Goal: Complete application form

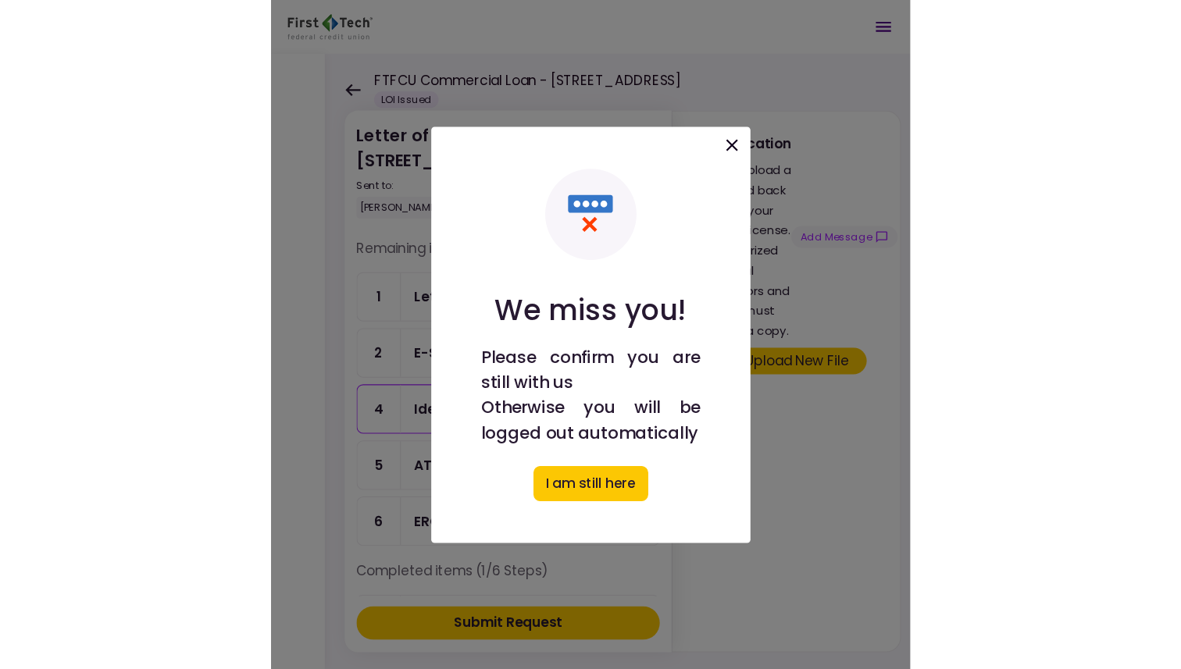
scroll to position [19, 0]
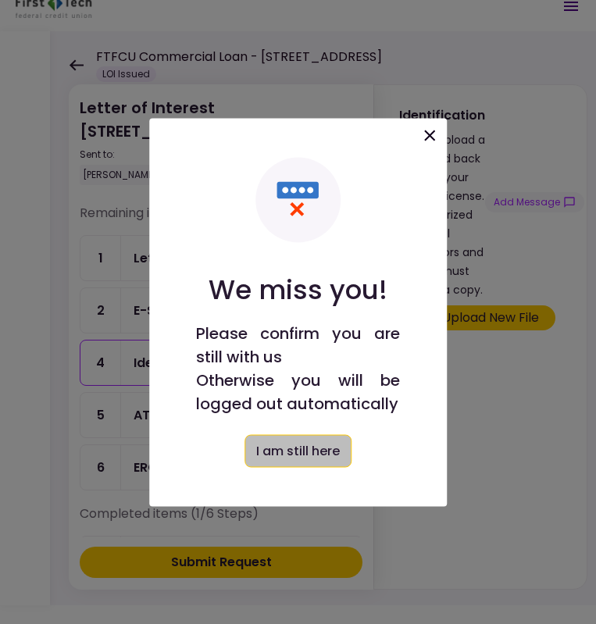
click at [295, 453] on button "I am still here" at bounding box center [298, 450] width 107 height 33
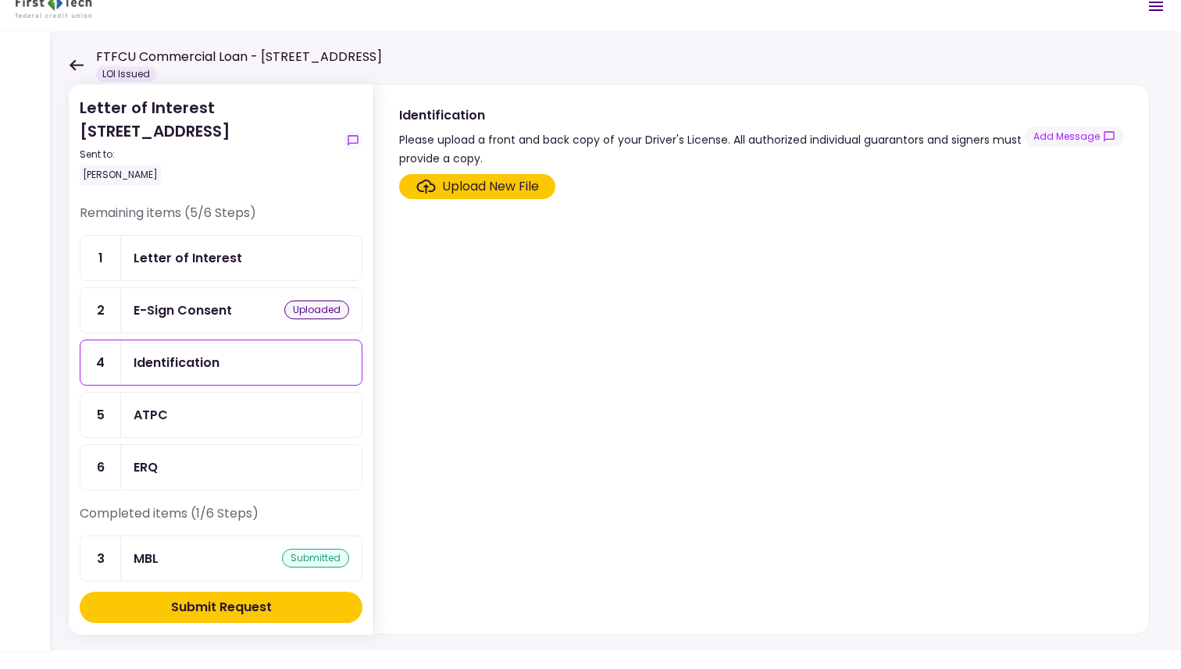
click at [481, 184] on div "Upload New File" at bounding box center [490, 186] width 97 height 19
click at [0, 0] on input "Upload New File" at bounding box center [0, 0] width 0 height 0
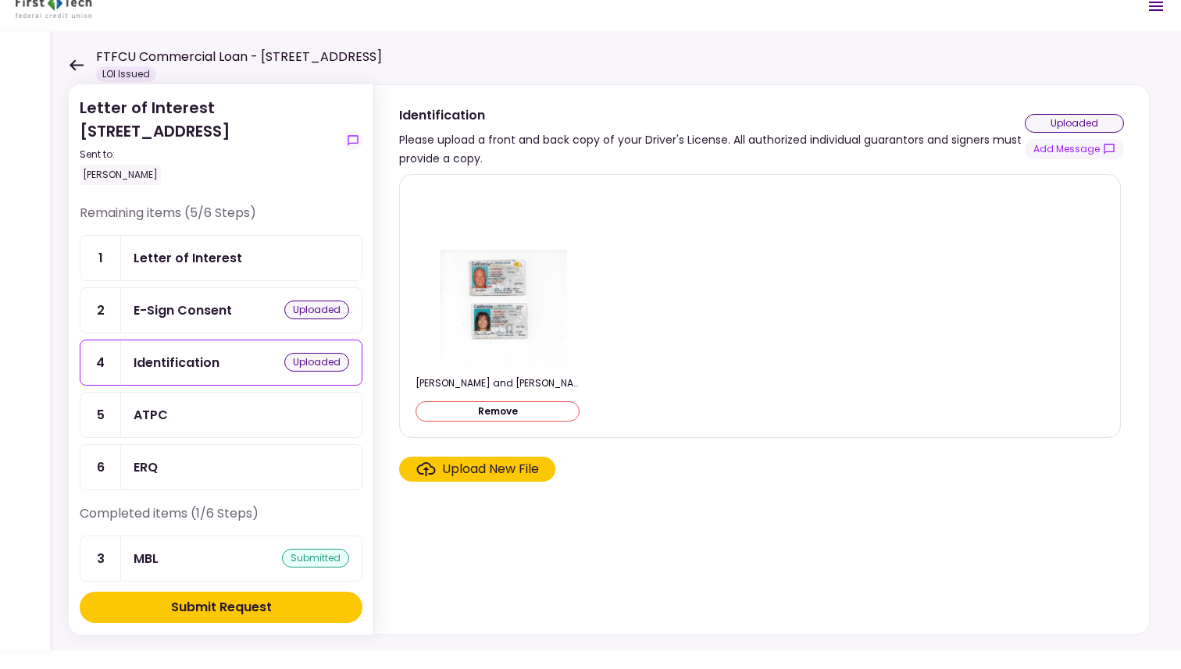
click at [508, 404] on button "Remove" at bounding box center [498, 412] width 164 height 20
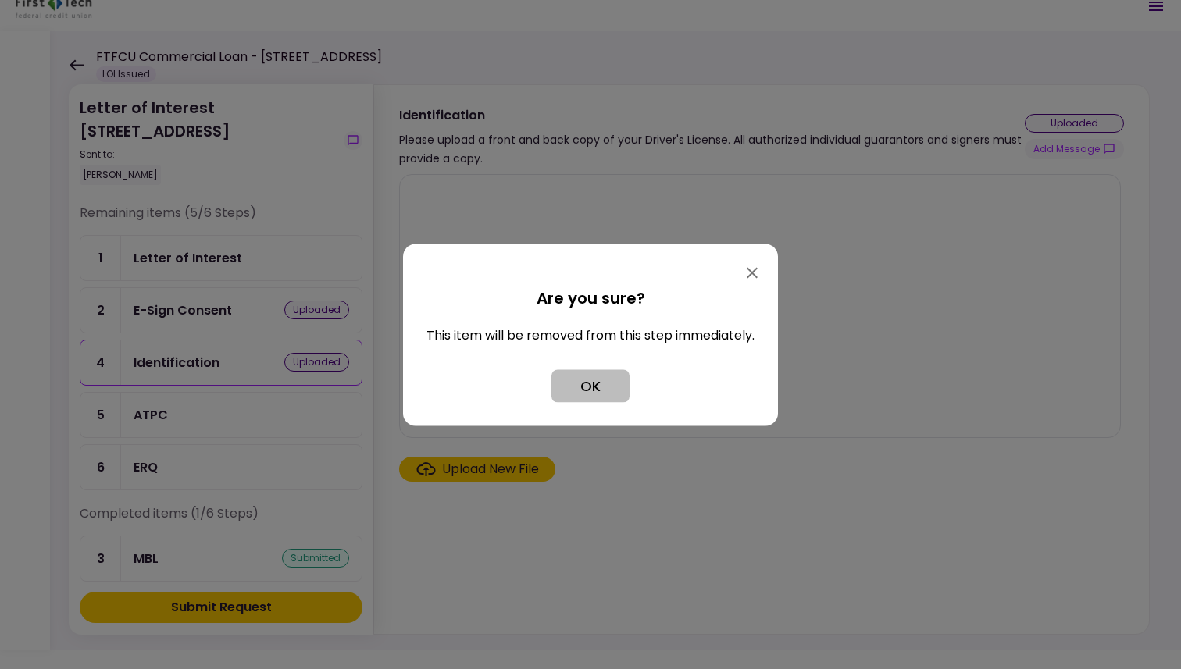
click at [575, 378] on button "OK" at bounding box center [591, 385] width 78 height 33
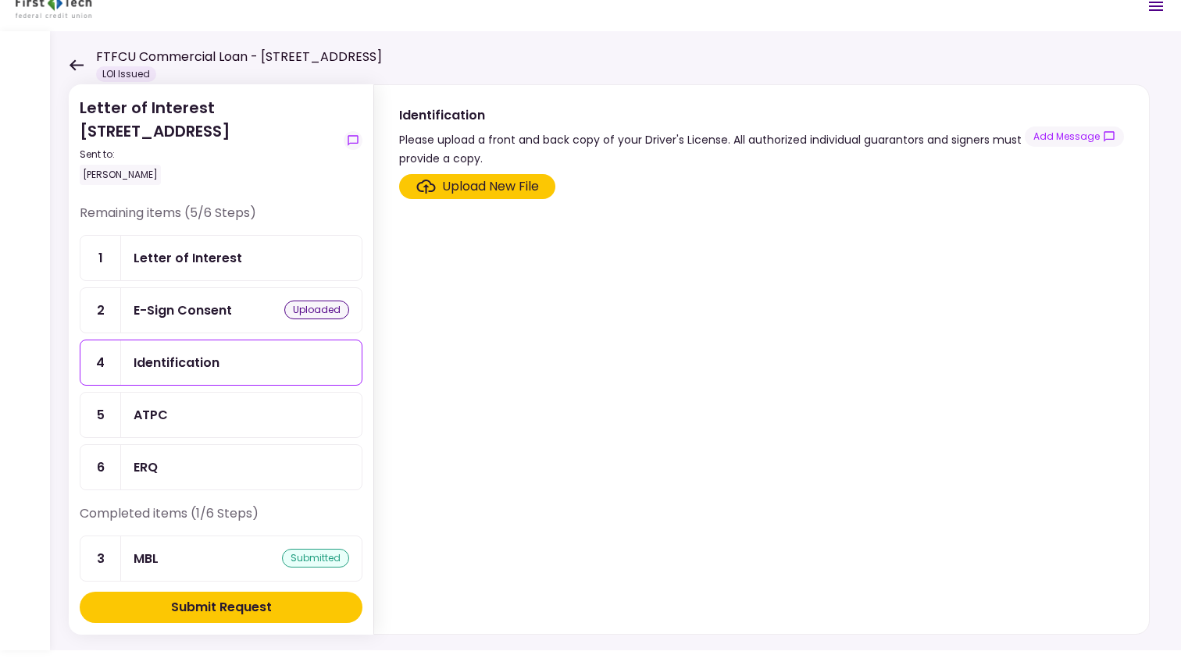
click at [469, 184] on div "Upload New File" at bounding box center [490, 186] width 97 height 19
click at [0, 0] on input "Upload New File" at bounding box center [0, 0] width 0 height 0
click at [488, 187] on div "Upload New File" at bounding box center [490, 186] width 97 height 19
click at [0, 0] on input "Upload New File" at bounding box center [0, 0] width 0 height 0
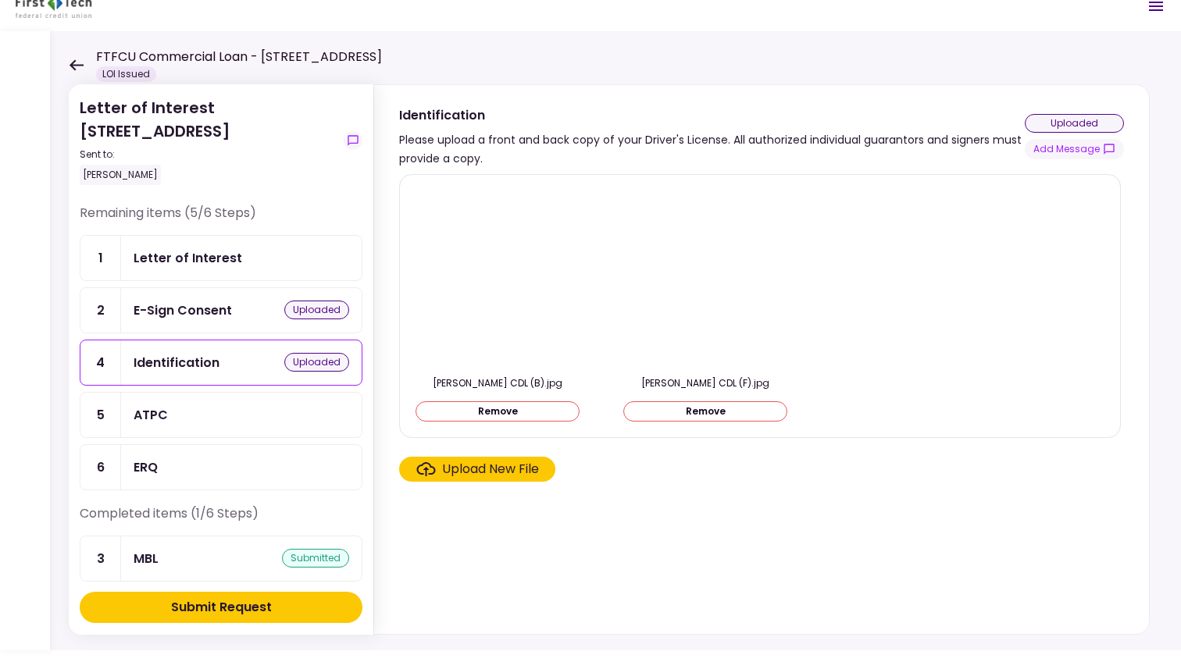
click at [459, 469] on div "Upload New File" at bounding box center [490, 469] width 97 height 19
click at [0, 0] on input "Upload New File" at bounding box center [0, 0] width 0 height 0
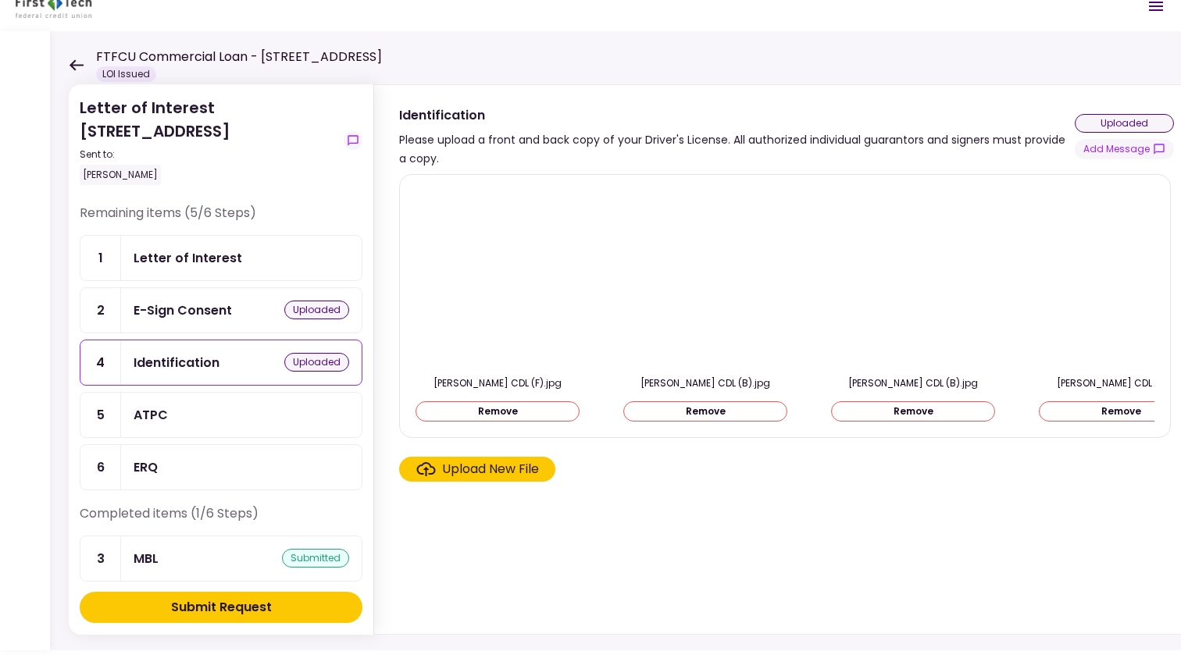
click at [595, 126] on div "uploaded" at bounding box center [1124, 123] width 99 height 19
click at [488, 479] on div "Upload New File" at bounding box center [490, 469] width 97 height 19
click at [0, 0] on input "Upload New File" at bounding box center [0, 0] width 0 height 0
click at [179, 410] on div "ATPC" at bounding box center [242, 415] width 216 height 20
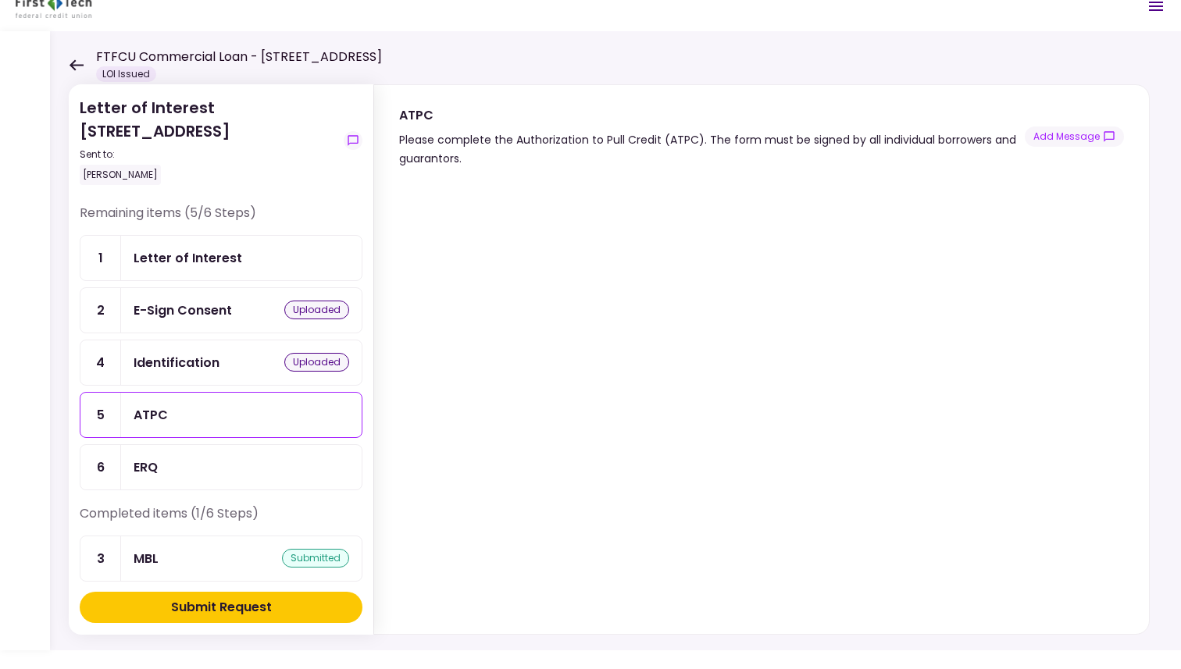
click at [162, 359] on div "Identification" at bounding box center [177, 363] width 86 height 20
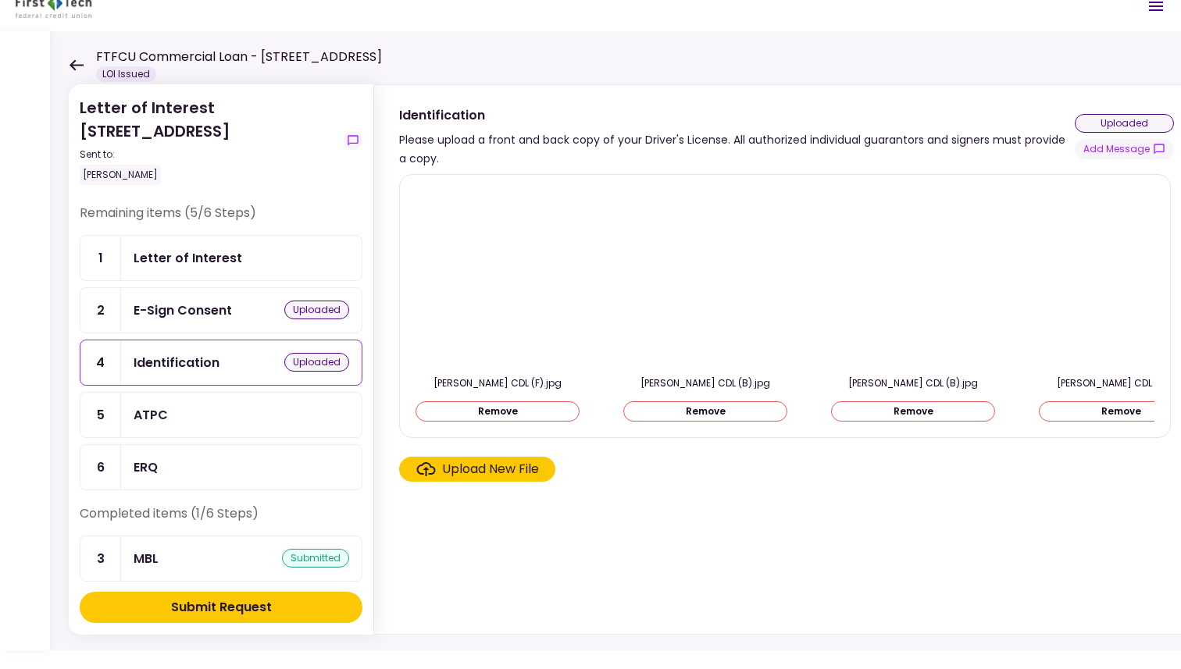
click at [182, 412] on div "ATPC" at bounding box center [242, 415] width 216 height 20
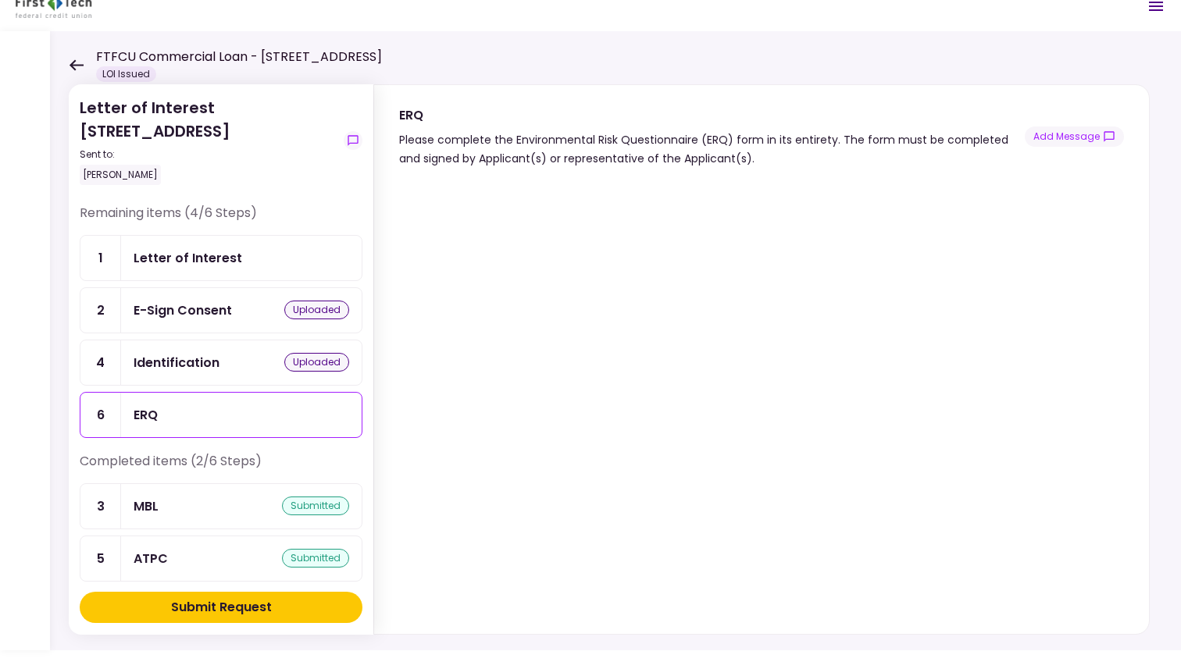
drag, startPoint x: 1118, startPoint y: 458, endPoint x: 1117, endPoint y: 470, distance: 12.5
click at [595, 470] on section at bounding box center [761, 401] width 725 height 454
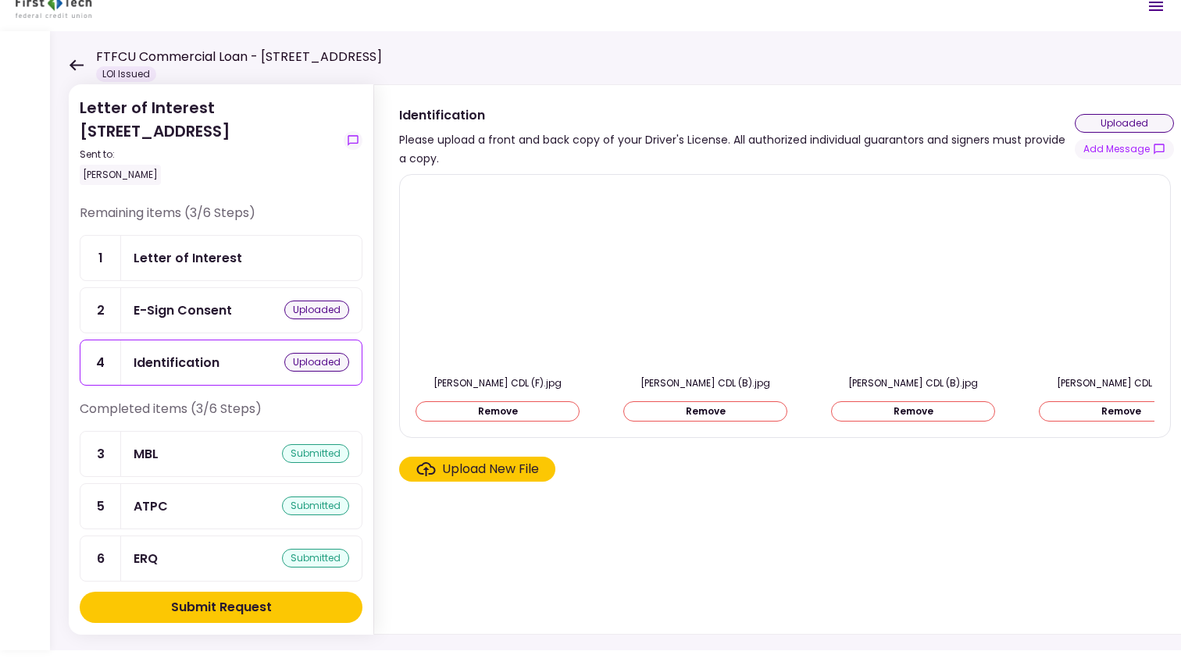
click at [595, 507] on section "[PERSON_NAME] CDL (F).jpg Remove [PERSON_NAME] CDL (B).jpg Remove [PERSON_NAME]…" at bounding box center [786, 401] width 775 height 454
click at [203, 611] on div "Submit Request" at bounding box center [221, 607] width 101 height 19
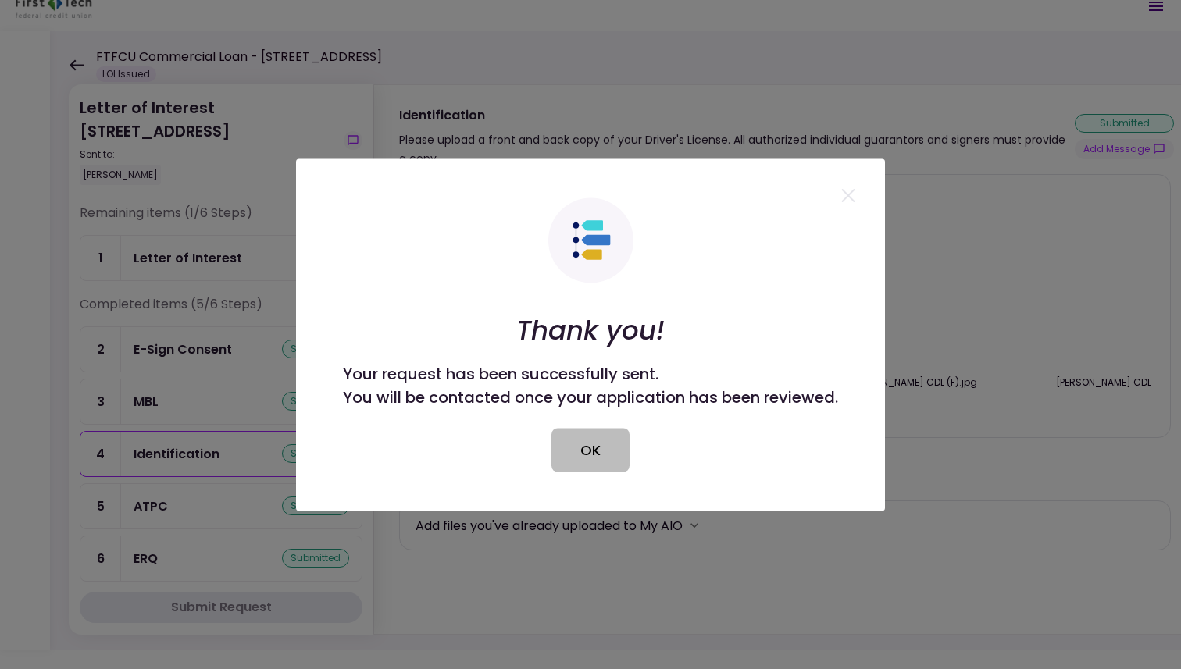
click at [589, 459] on button "OK" at bounding box center [591, 450] width 78 height 44
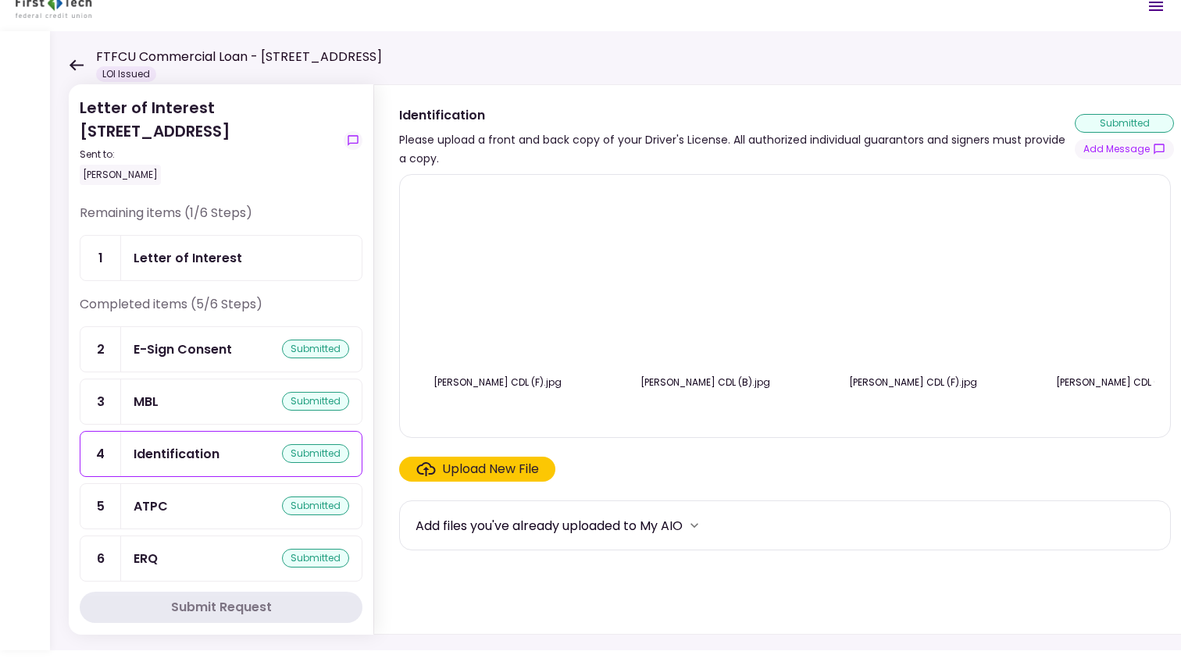
click at [207, 255] on div "Letter of Interest" at bounding box center [188, 258] width 109 height 20
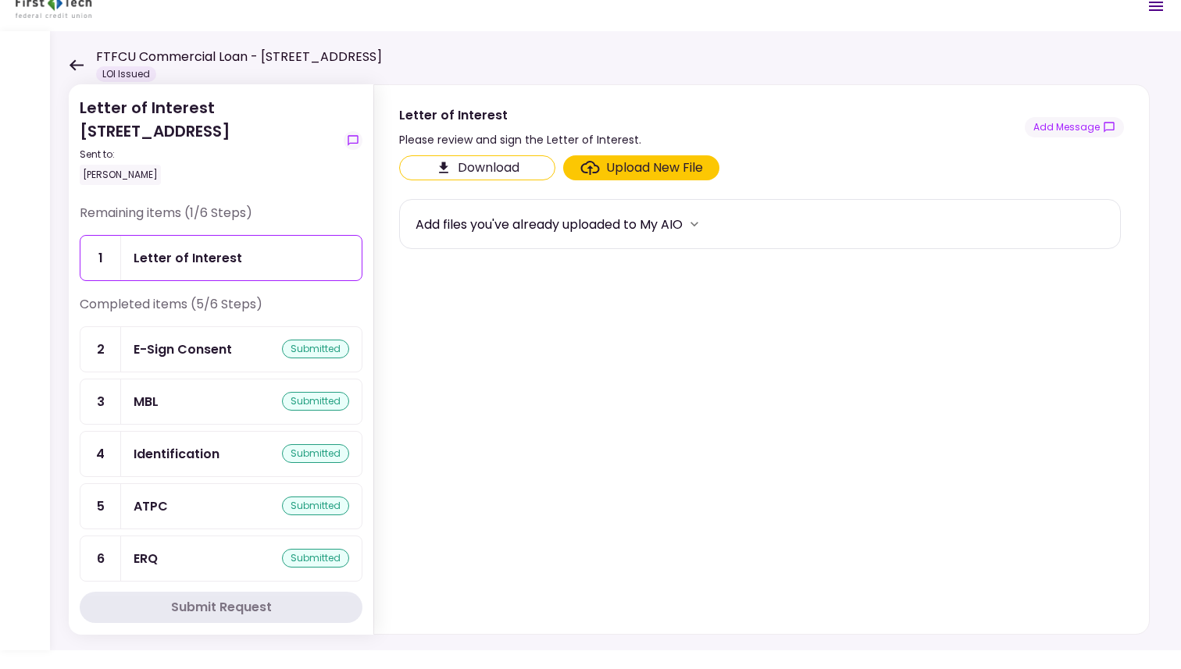
click at [595, 166] on div "Upload New File" at bounding box center [654, 168] width 97 height 19
click at [0, 0] on input "Upload New File" at bounding box center [0, 0] width 0 height 0
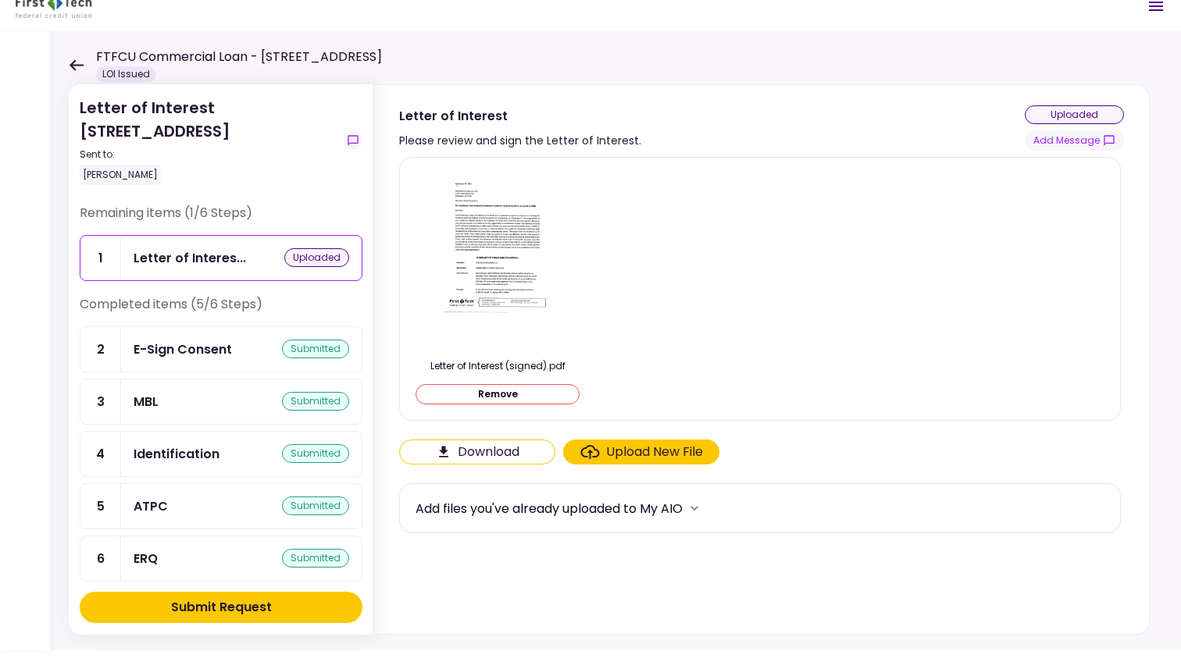
click at [239, 606] on div "Submit Request" at bounding box center [221, 607] width 101 height 19
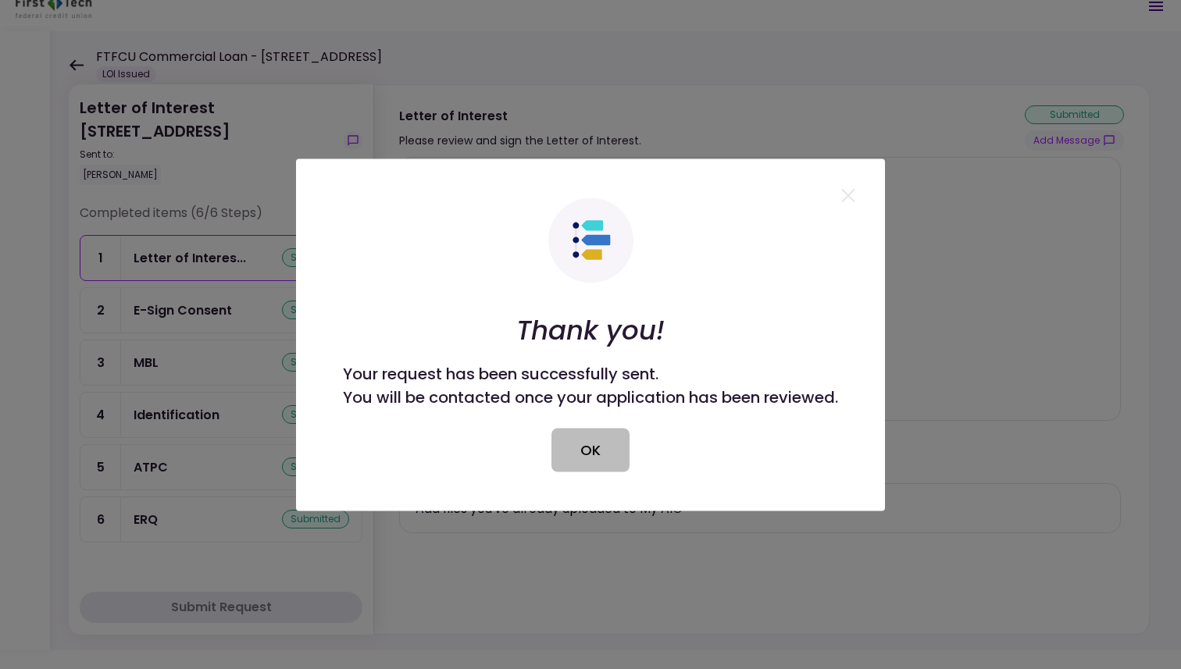
click at [595, 454] on button "OK" at bounding box center [591, 450] width 78 height 44
